Goal: Task Accomplishment & Management: Use online tool/utility

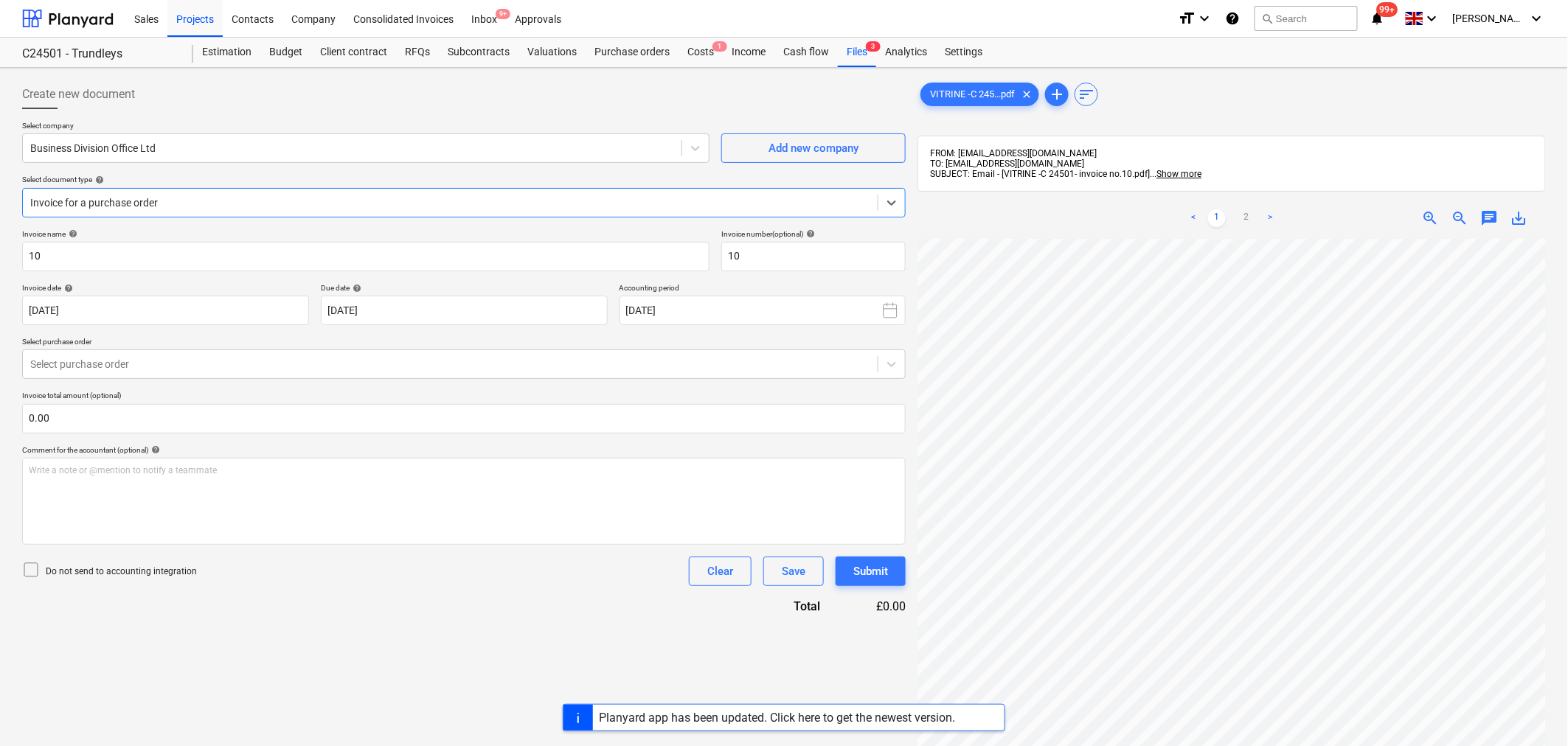
scroll to position [82, 0]
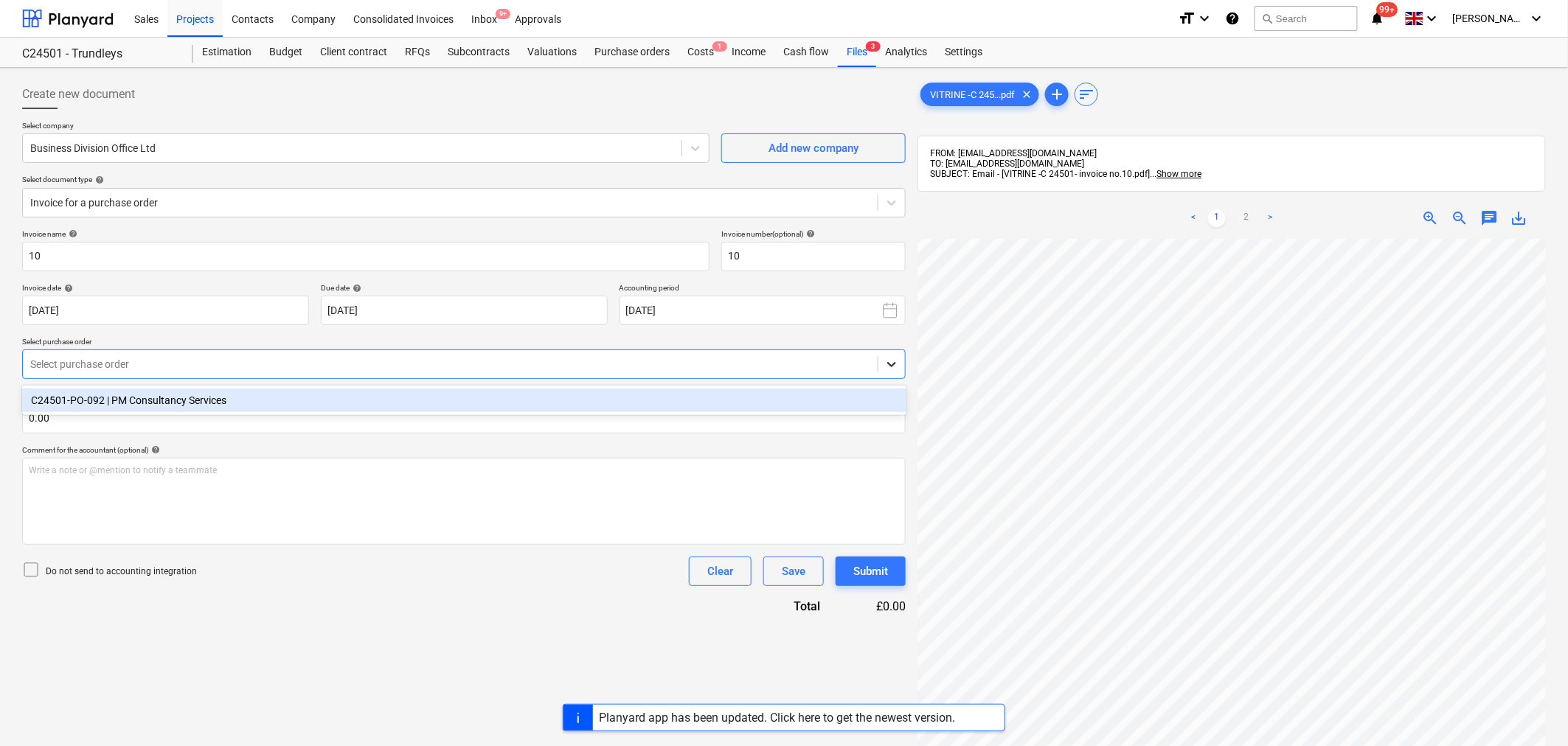
click at [904, 358] on div at bounding box center [891, 364] width 26 height 26
click at [861, 404] on div "C24501-PO-092 | PM Consultancy Services" at bounding box center [464, 400] width 884 height 24
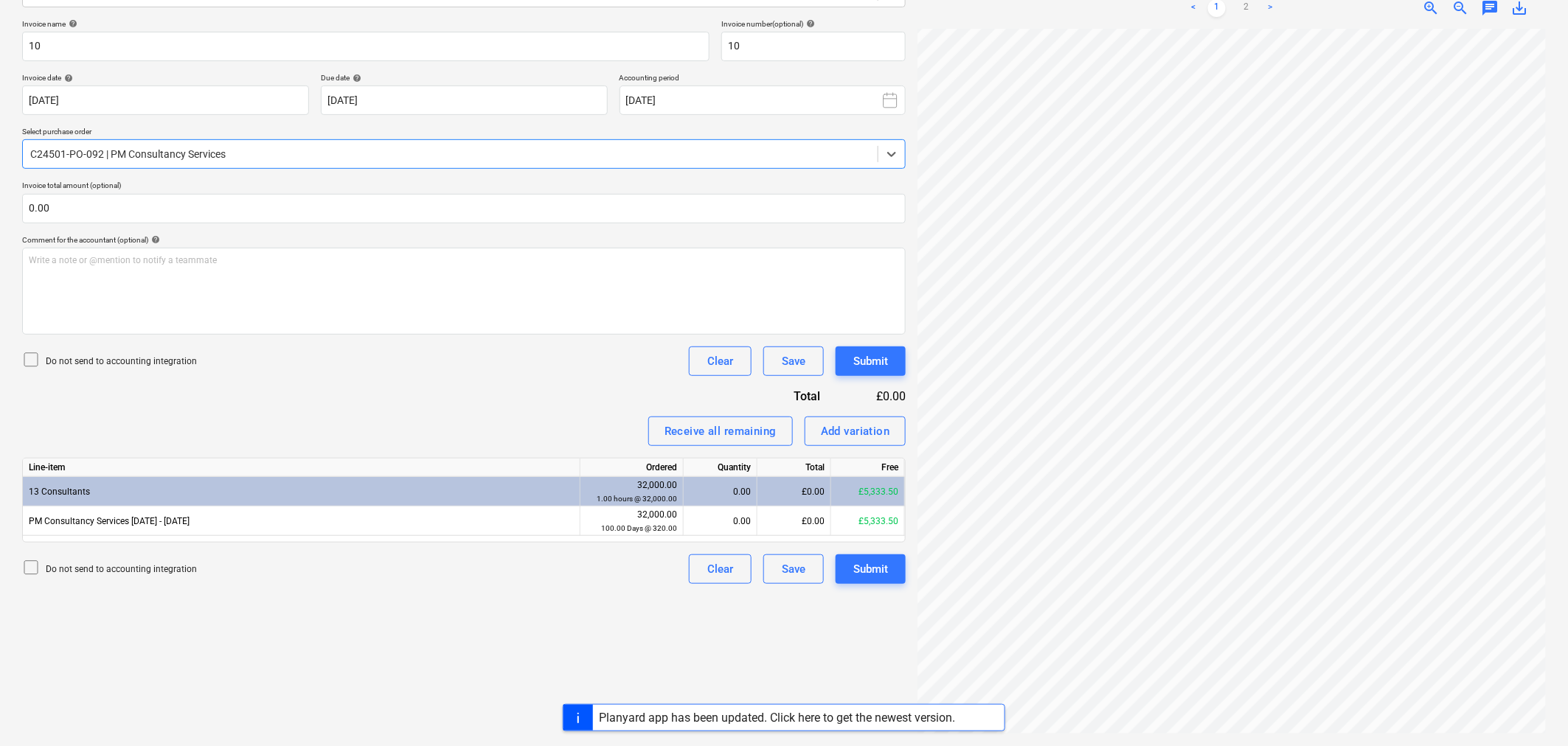
scroll to position [237, 0]
click at [1273, 8] on link ">" at bounding box center [1270, 8] width 18 height 18
click at [786, 516] on div "£0.00" at bounding box center [795, 521] width 74 height 29
type input "3200"
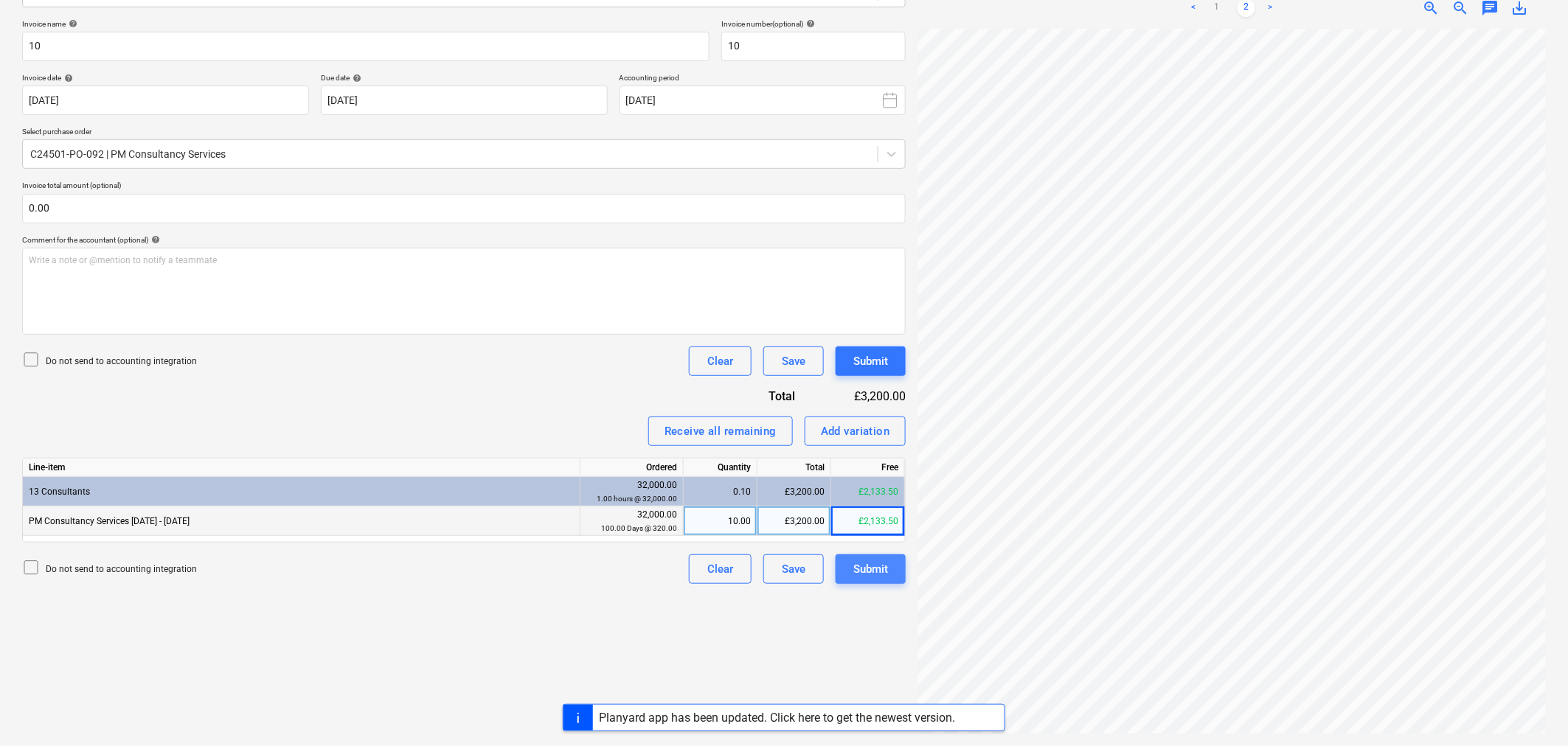
click at [873, 573] on div "Submit" at bounding box center [870, 569] width 35 height 19
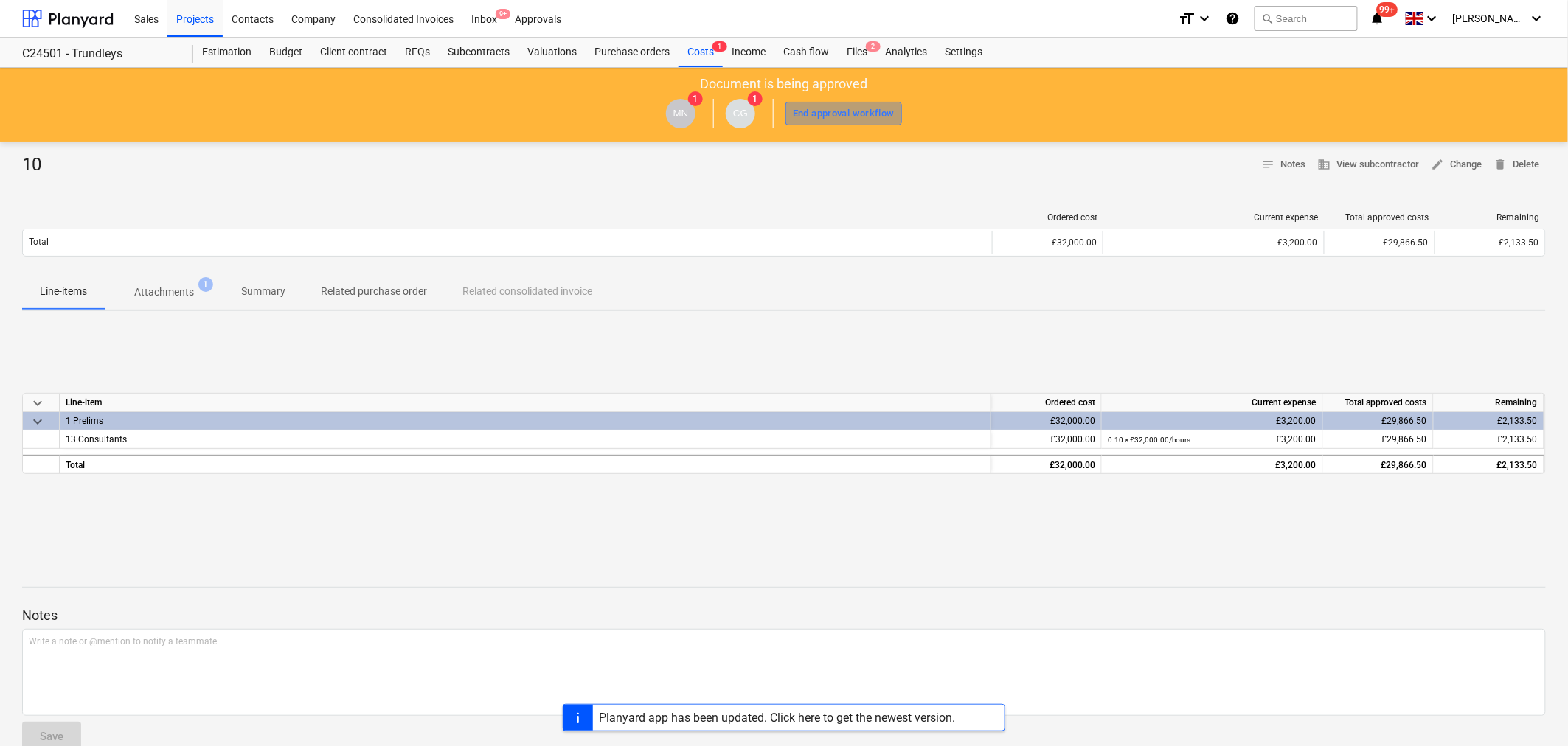
click at [853, 106] on div "End approval workflow" at bounding box center [843, 114] width 102 height 17
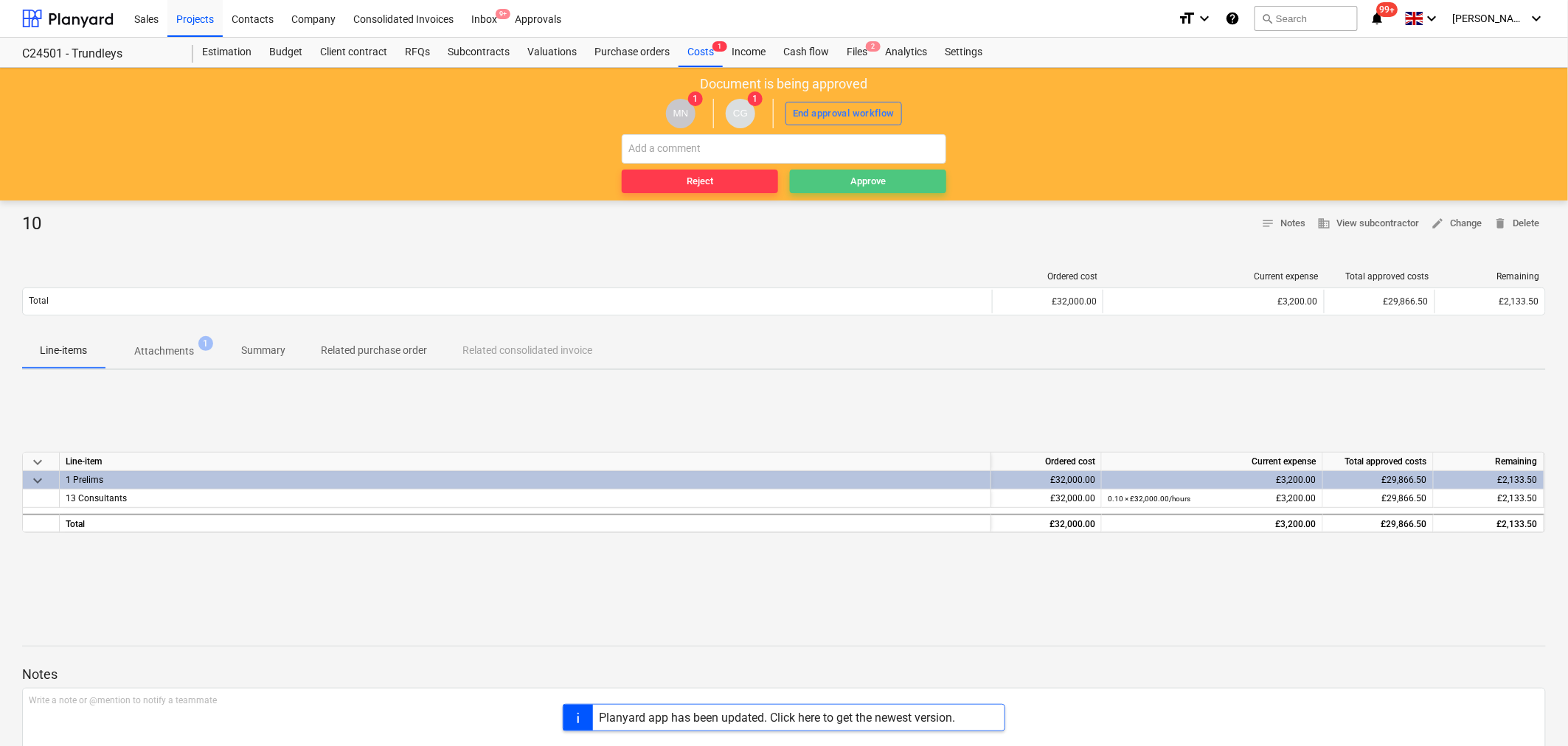
click at [860, 181] on div "Approve" at bounding box center [868, 182] width 35 height 17
